Goal: Transaction & Acquisition: Purchase product/service

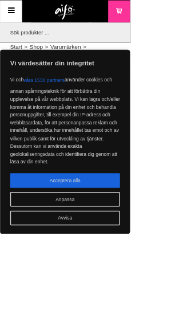
scroll to position [0, 14]
